Goal: Navigation & Orientation: Find specific page/section

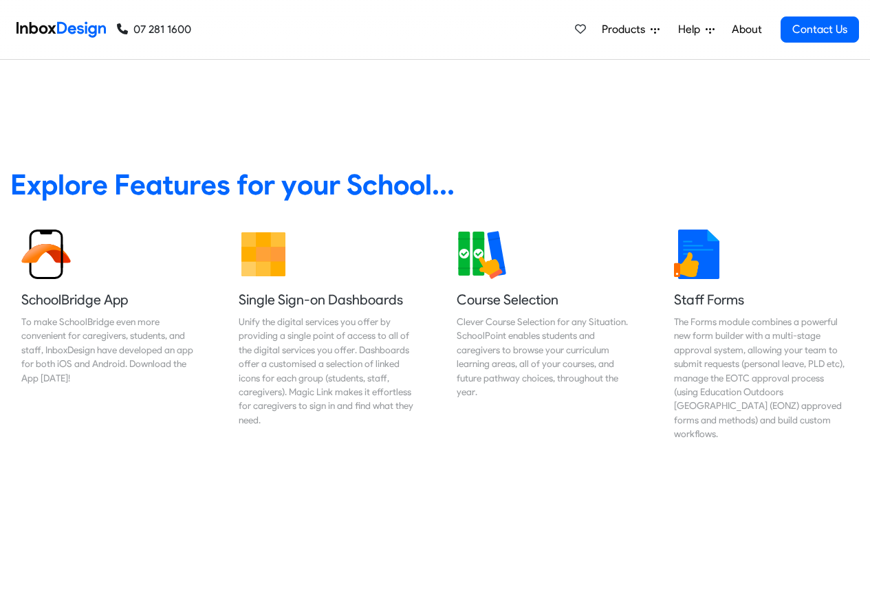
scroll to position [495, 0]
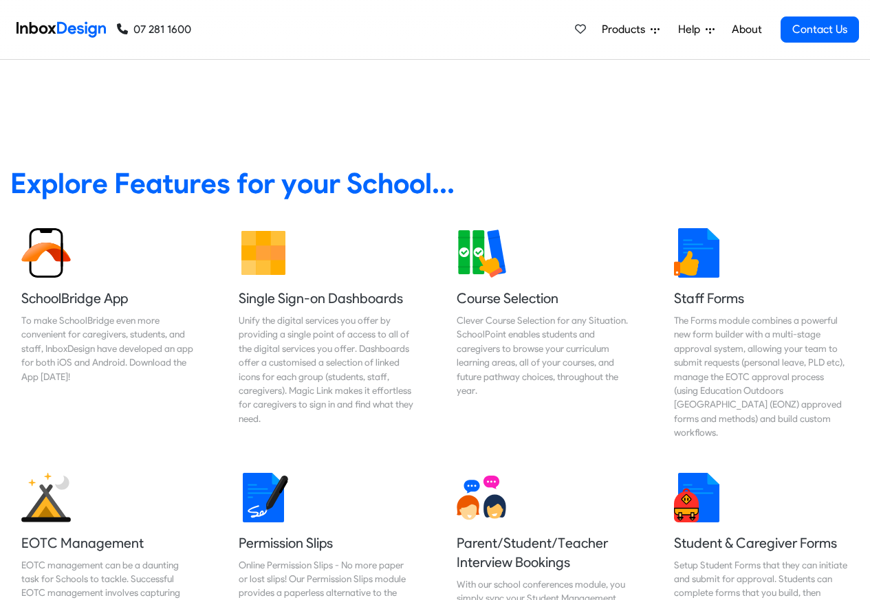
click at [616, 30] on span "Products" at bounding box center [625, 29] width 49 height 16
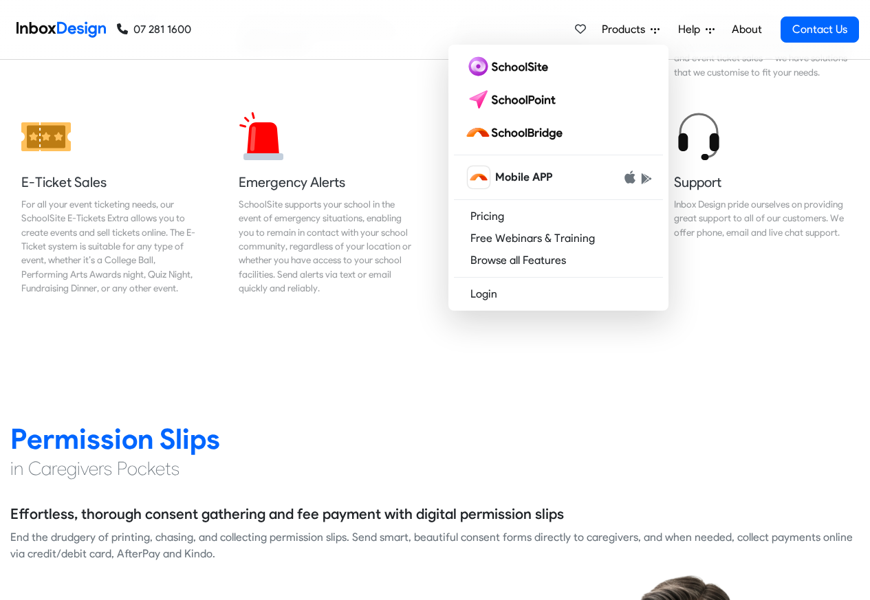
scroll to position [1567, 0]
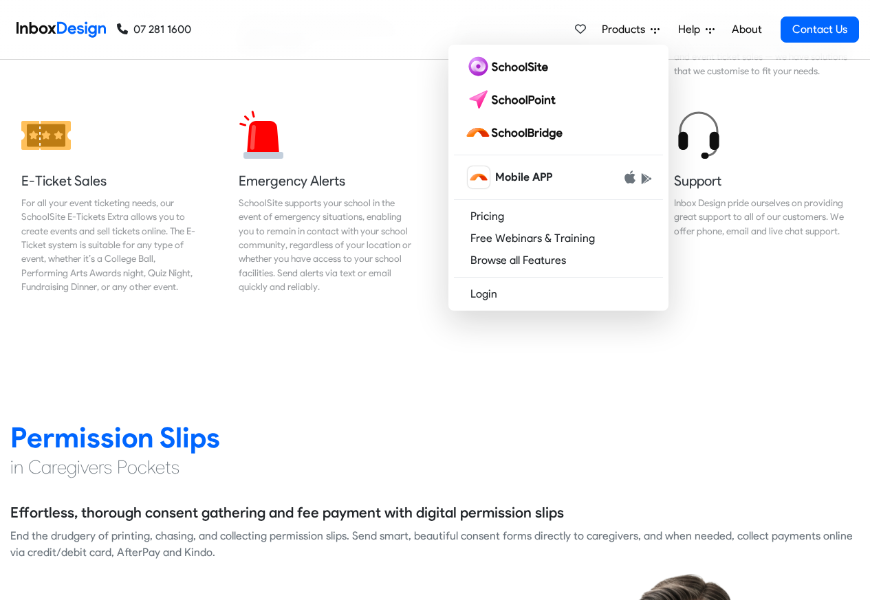
click at [15, 28] on div "07 281 1600 07 281 1600" at bounding box center [101, 29] width 180 height 59
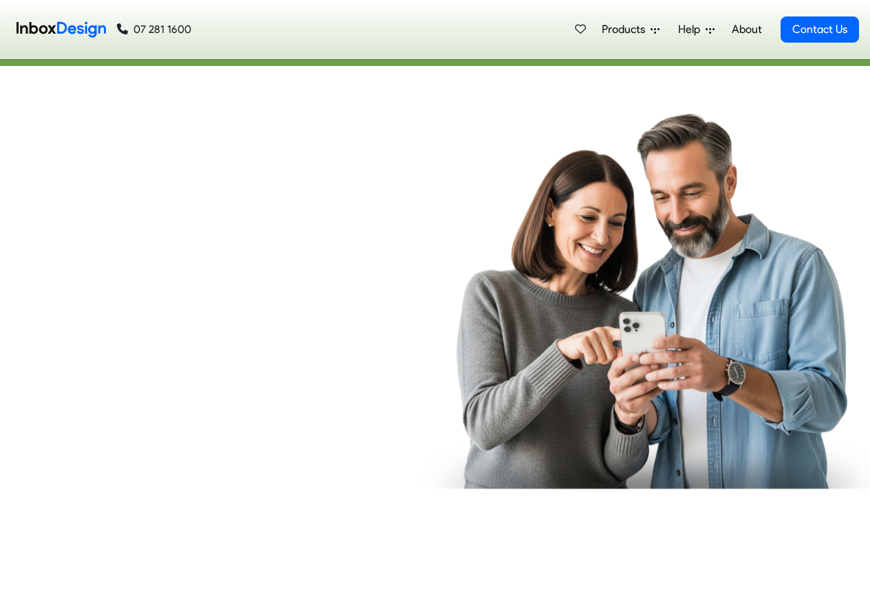
checkbox input "true"
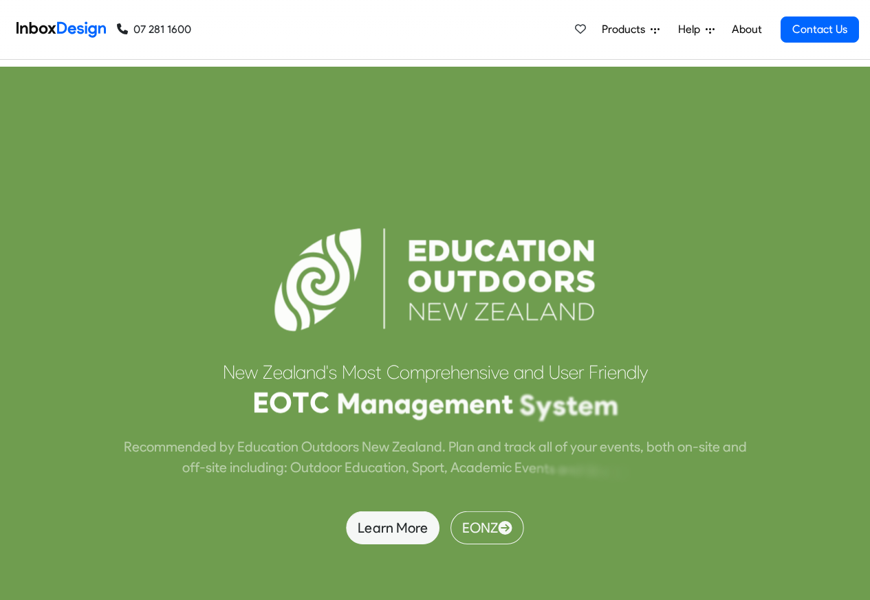
checkbox input "true"
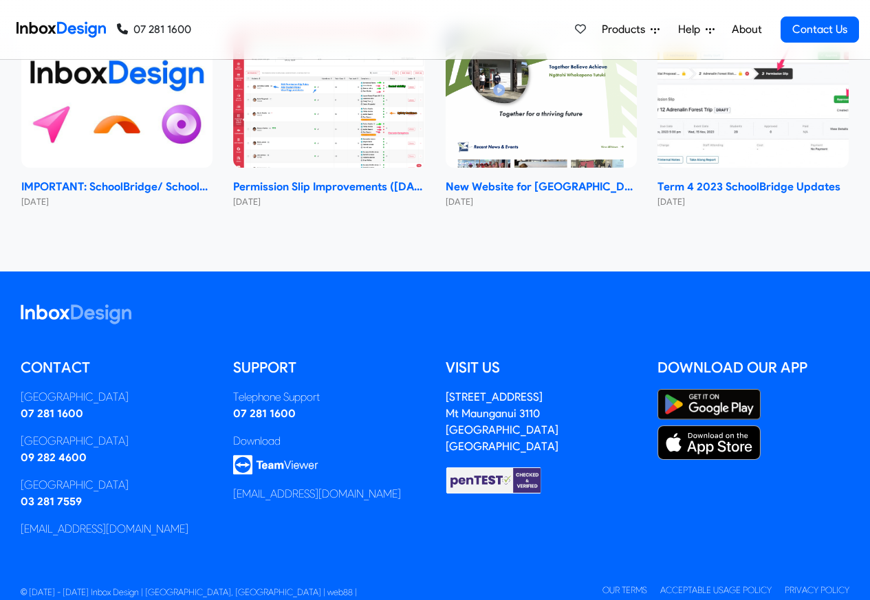
checkbox input "true"
